Goal: Information Seeking & Learning: Learn about a topic

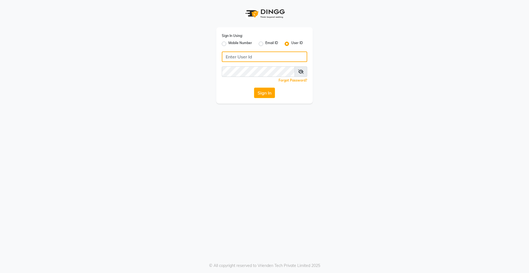
type input "8272050037"
click at [291, 45] on label "User ID" at bounding box center [297, 44] width 12 height 7
click at [291, 44] on input "User ID" at bounding box center [293, 43] width 4 height 4
click at [292, 53] on input "Username" at bounding box center [264, 57] width 85 height 10
type input "derma@123"
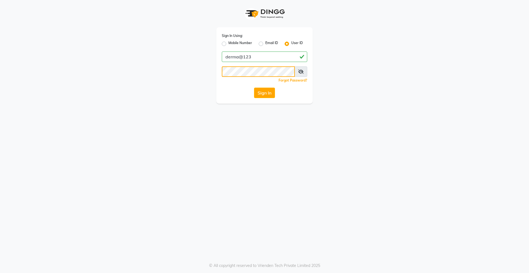
click at [157, 81] on div "Sign In Using: Mobile Number Email ID User ID derma@123 Remember me Forgot Pass…" at bounding box center [264, 52] width 314 height 104
click at [439, 73] on app-login "Sign In Using: Mobile Number Email ID User ID derma@123 Remember me Forgot Pass…" at bounding box center [264, 52] width 529 height 104
click at [259, 95] on button "Sign In" at bounding box center [264, 93] width 21 height 10
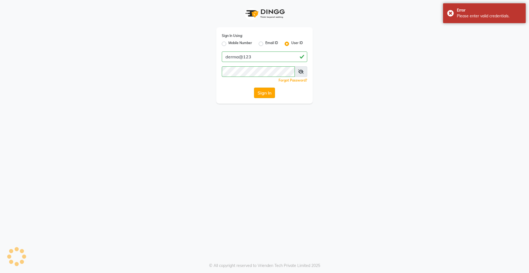
click at [259, 95] on button "Sign In" at bounding box center [264, 93] width 21 height 10
click at [305, 74] on span at bounding box center [301, 71] width 13 height 10
drag, startPoint x: 303, startPoint y: 72, endPoint x: 301, endPoint y: 71, distance: 3.0
click at [303, 72] on icon at bounding box center [301, 71] width 6 height 4
click at [301, 71] on icon at bounding box center [301, 71] width 5 height 4
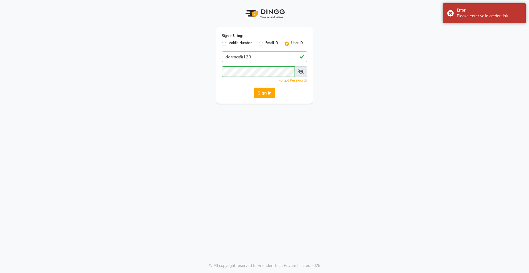
click at [301, 71] on icon at bounding box center [301, 71] width 6 height 4
click at [301, 71] on icon at bounding box center [301, 71] width 5 height 4
drag, startPoint x: 307, startPoint y: 70, endPoint x: 297, endPoint y: 70, distance: 10.5
click at [306, 70] on div "Sign In Using: Mobile Number Email ID User ID derma@123 Remember me Forgot Pass…" at bounding box center [264, 65] width 96 height 76
drag, startPoint x: 304, startPoint y: 72, endPoint x: 301, endPoint y: 72, distance: 3.4
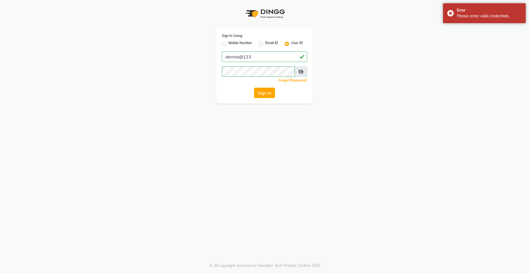
click at [303, 72] on span at bounding box center [301, 71] width 13 height 10
click at [305, 74] on span at bounding box center [301, 71] width 13 height 10
click at [299, 71] on icon at bounding box center [301, 71] width 6 height 4
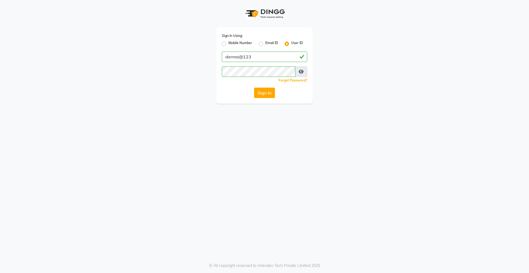
click at [267, 94] on button "Sign In" at bounding box center [264, 93] width 21 height 10
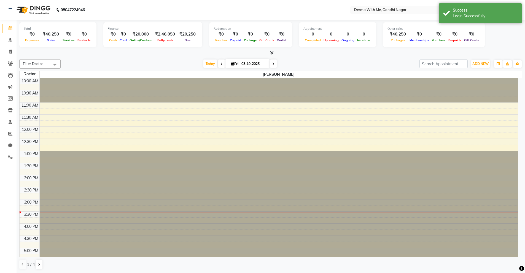
click at [367, 56] on div "Total ₹0 Expenses ₹40,250 Sales ₹0 Services ₹0 Products Finance ₹0 Cash ₹0 Card…" at bounding box center [271, 146] width 508 height 253
click at [4, 71] on link "Leads" at bounding box center [8, 75] width 13 height 9
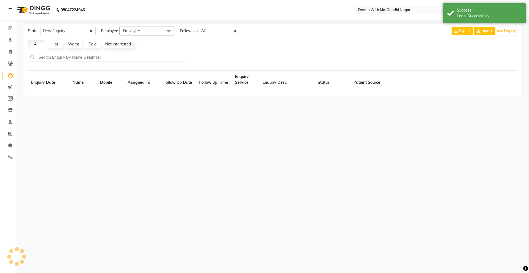
select select "10"
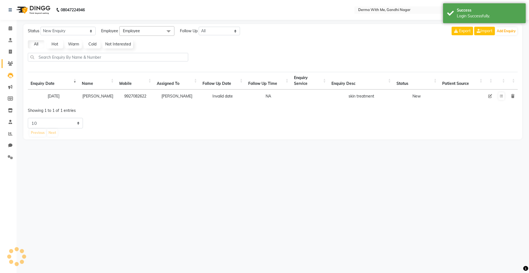
drag, startPoint x: 6, startPoint y: 69, endPoint x: 15, endPoint y: 59, distance: 13.1
click at [9, 66] on li "Patients" at bounding box center [8, 64] width 17 height 12
click at [15, 59] on link "Patients" at bounding box center [8, 63] width 13 height 9
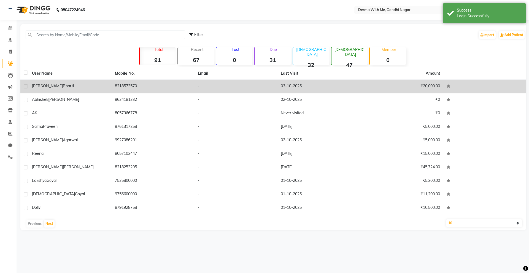
click at [92, 83] on td "[PERSON_NAME]" at bounding box center [70, 87] width 83 height 14
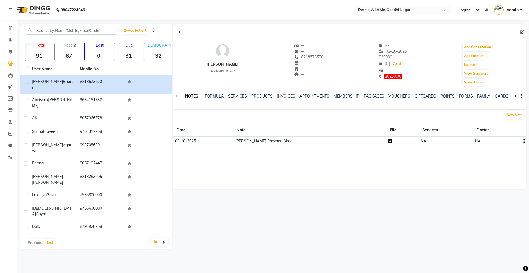
click at [388, 141] on icon at bounding box center [390, 141] width 4 height 4
